Goal: Information Seeking & Learning: Learn about a topic

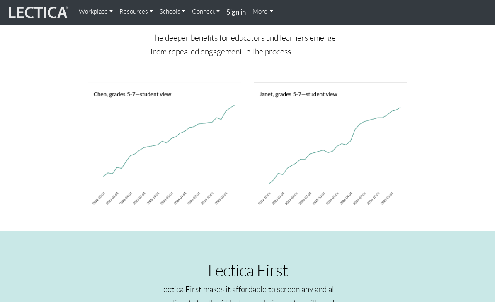
scroll to position [619, 0]
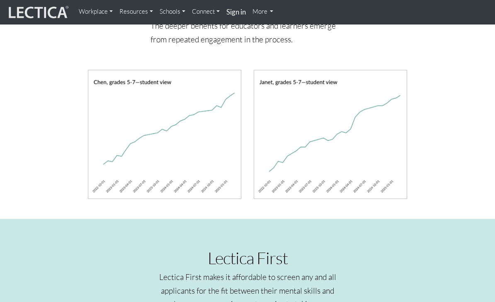
click at [212, 129] on img at bounding box center [164, 134] width 153 height 129
click at [212, 168] on img at bounding box center [164, 134] width 153 height 129
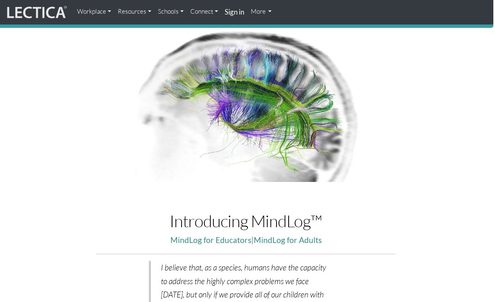
scroll to position [0, 2]
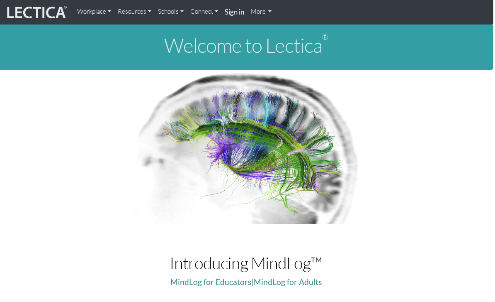
click at [134, 9] on link "Resources" at bounding box center [134, 11] width 40 height 17
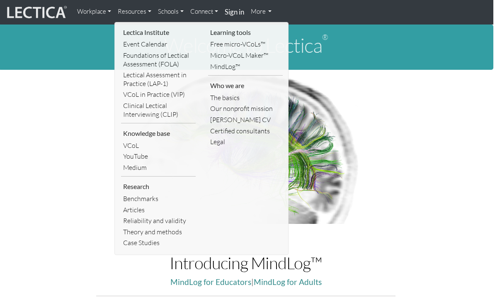
click at [224, 68] on link "MindLog™" at bounding box center [245, 66] width 75 height 11
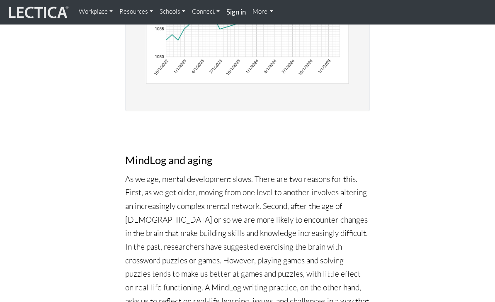
scroll to position [2261, 0]
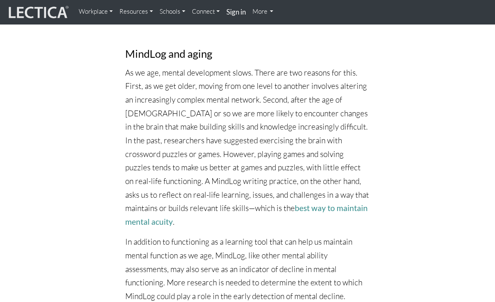
scroll to position [2367, 0]
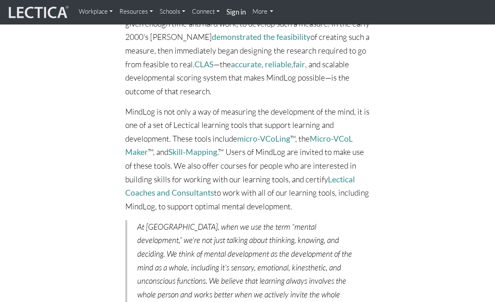
scroll to position [2941, 0]
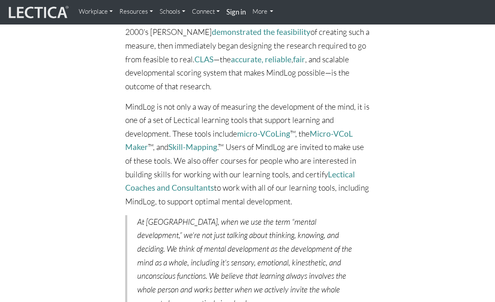
click at [420, 181] on div "MindLog and aging As we age, mental development slows. There are two reasons fo…" at bounding box center [248, 67] width 386 height 1221
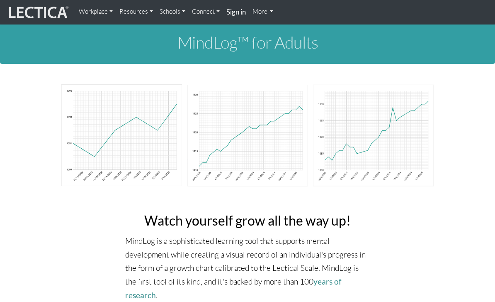
scroll to position [0, 0]
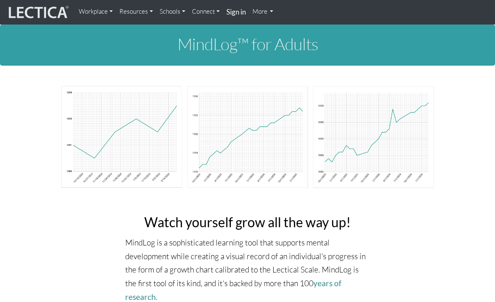
click at [133, 17] on link "Resources" at bounding box center [136, 11] width 40 height 17
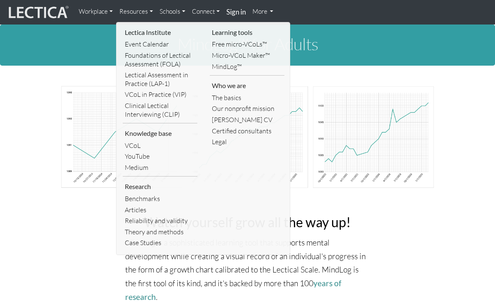
click at [150, 194] on link "Benchmarks" at bounding box center [160, 198] width 75 height 11
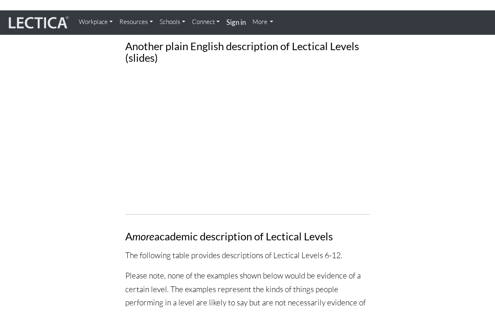
scroll to position [10, 0]
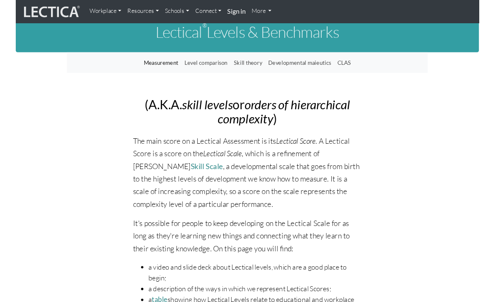
scroll to position [1038, 0]
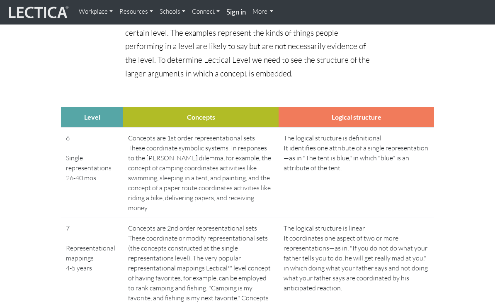
scroll to position [1277, 0]
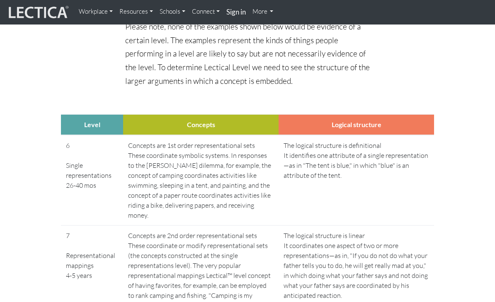
click at [279, 122] on th "Concepts" at bounding box center [201, 124] width 156 height 21
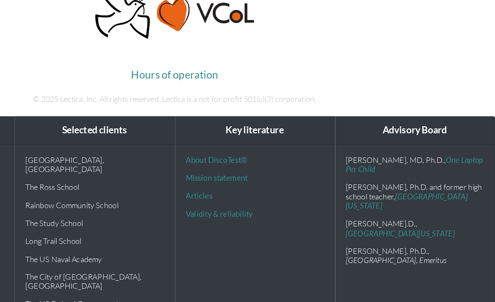
scroll to position [5686, 0]
